Goal: Task Accomplishment & Management: Use online tool/utility

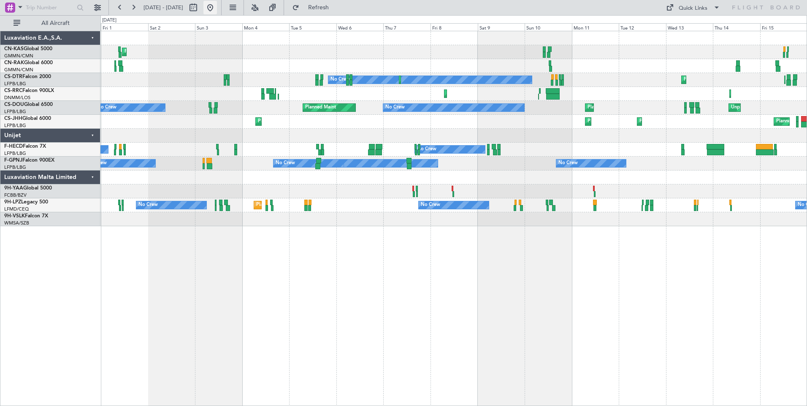
click at [217, 11] on button at bounding box center [210, 8] width 14 height 14
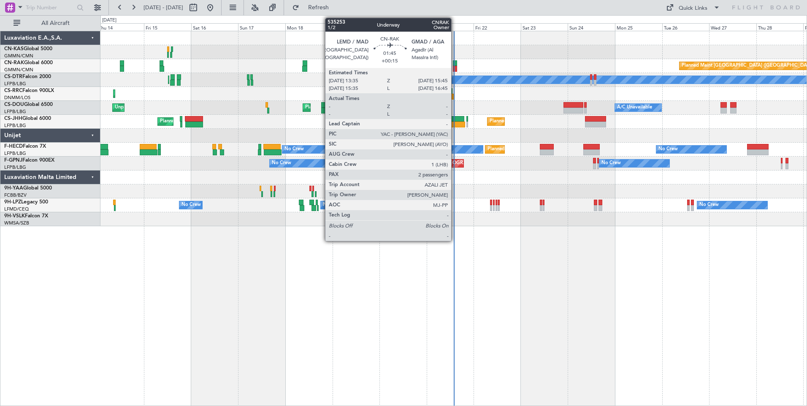
click at [455, 68] on div at bounding box center [455, 69] width 5 height 6
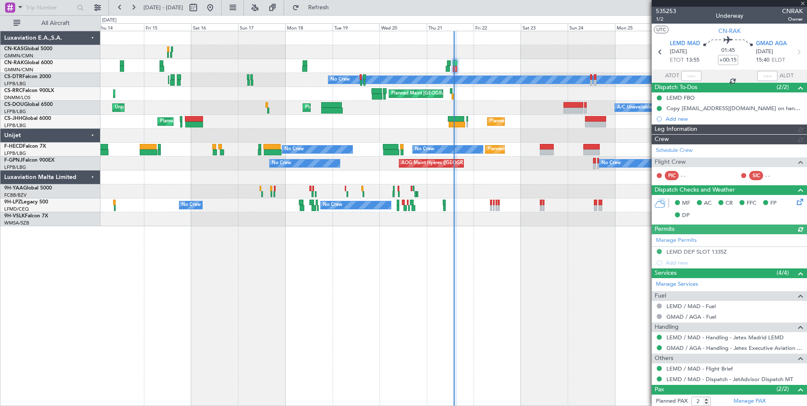
type input "[PERSON_NAME] ([PERSON_NAME])"
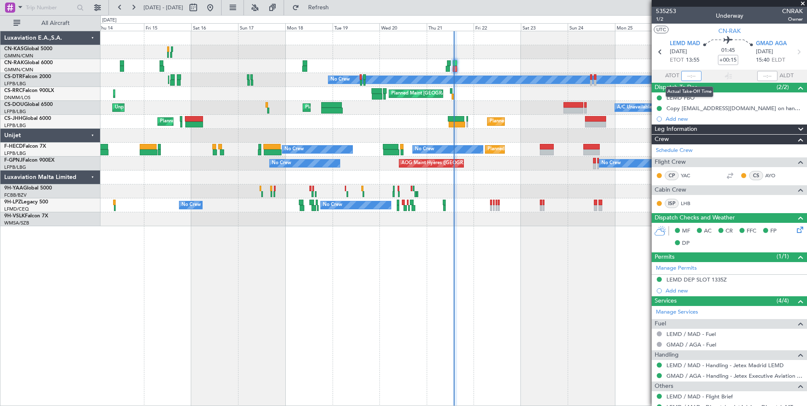
click at [692, 76] on input "text" at bounding box center [691, 76] width 20 height 10
type input "13:47"
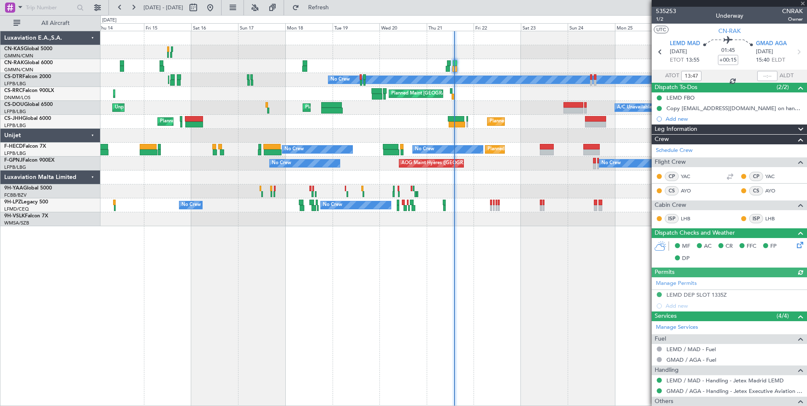
type input "[PERSON_NAME] ([PERSON_NAME])"
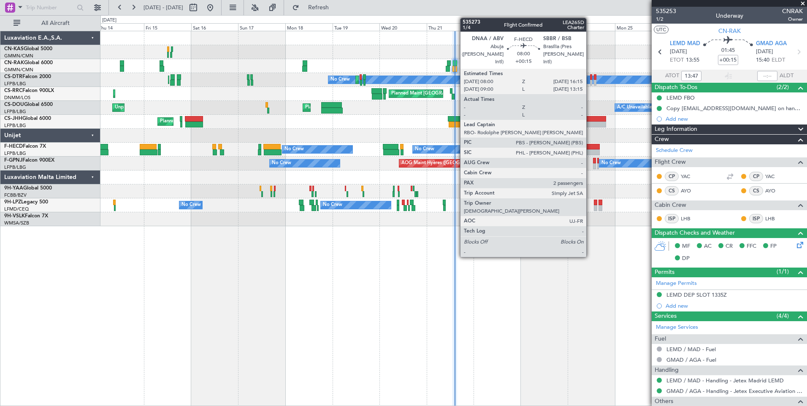
click at [590, 146] on div at bounding box center [591, 147] width 16 height 6
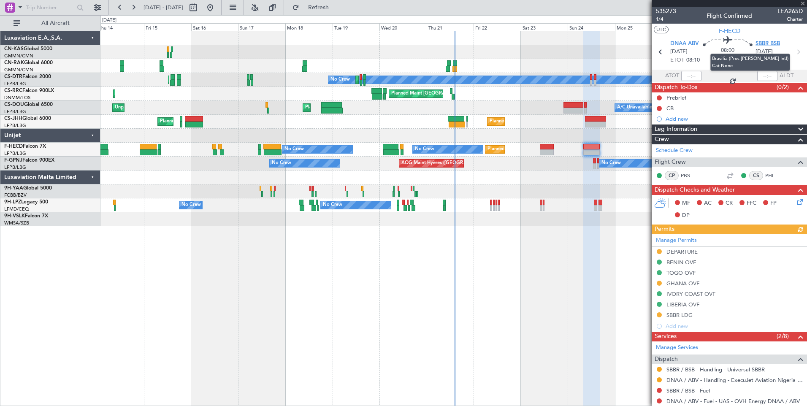
click at [767, 43] on span "SBBR BSB" at bounding box center [768, 44] width 24 height 8
